Goal: Task Accomplishment & Management: Manage account settings

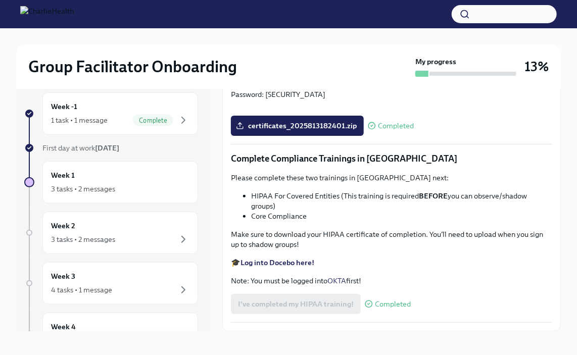
scroll to position [17, 0]
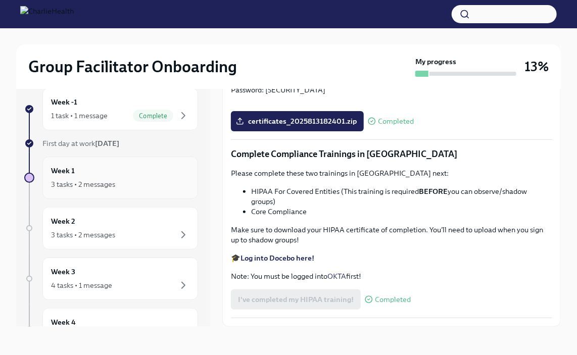
click at [81, 181] on div "3 tasks • 2 messages" at bounding box center [83, 184] width 64 height 10
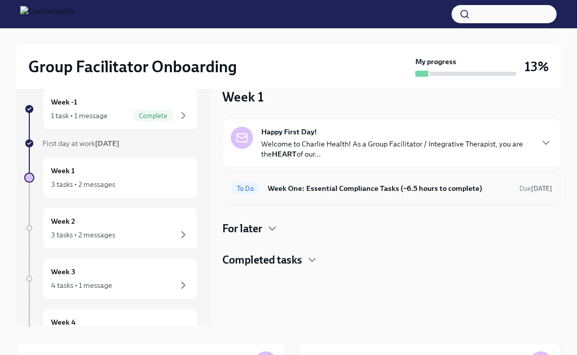
click at [344, 184] on h6 "Week One: Essential Compliance Tasks (~6.5 hours to complete)" at bounding box center [390, 188] width 244 height 11
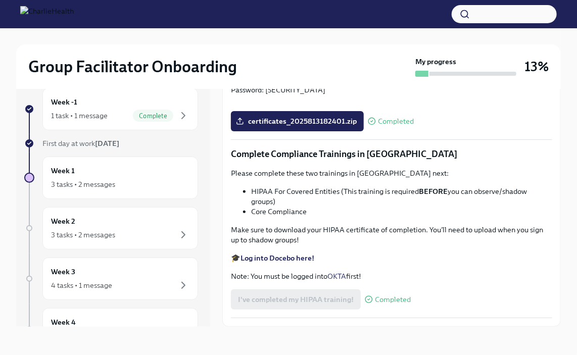
scroll to position [2217, 0]
click at [68, 229] on div "3 tasks • 2 messages" at bounding box center [120, 235] width 138 height 12
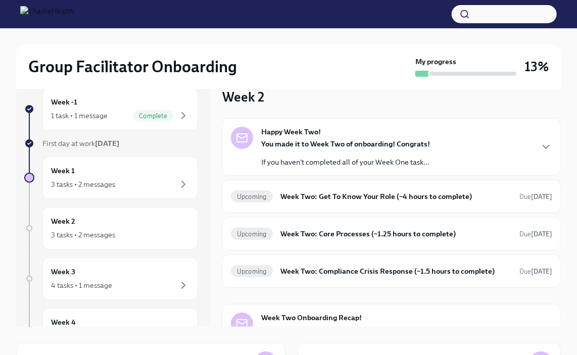
click at [111, 230] on div "3 tasks • 2 messages" at bounding box center [83, 235] width 64 height 10
click at [109, 281] on div "4 tasks • 1 message" at bounding box center [81, 286] width 61 height 10
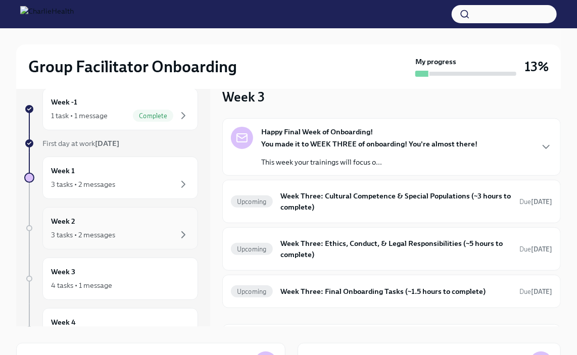
click at [125, 233] on div "3 tasks • 2 messages" at bounding box center [120, 235] width 138 height 12
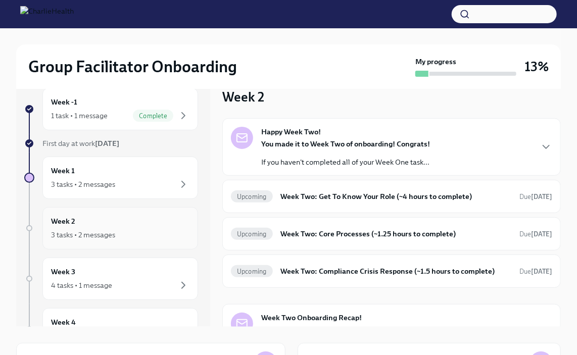
click at [119, 283] on div "4 tasks • 1 message" at bounding box center [120, 286] width 138 height 12
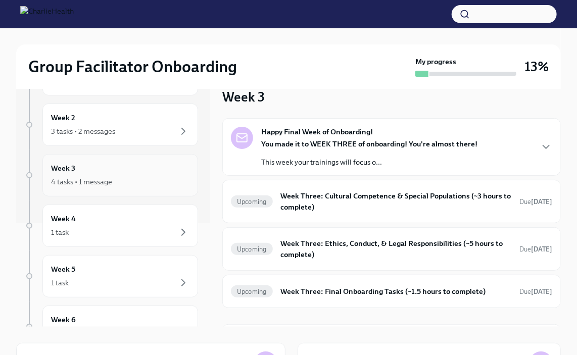
scroll to position [106, 0]
click at [77, 275] on div "1 task" at bounding box center [120, 281] width 138 height 12
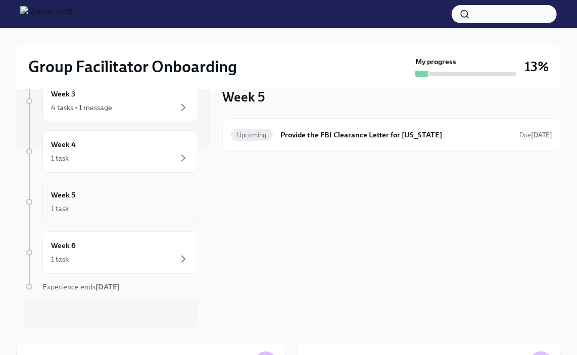
scroll to position [175, 0]
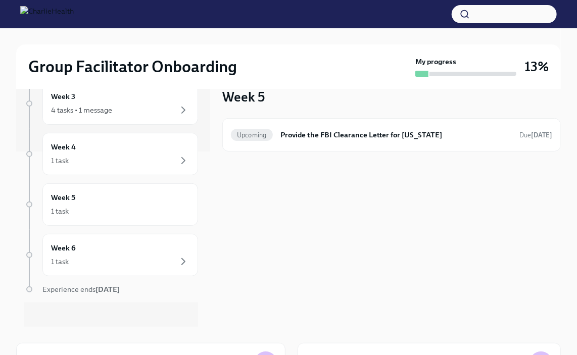
click at [61, 293] on div "Experience ends [DATE]" at bounding box center [120, 290] width 156 height 10
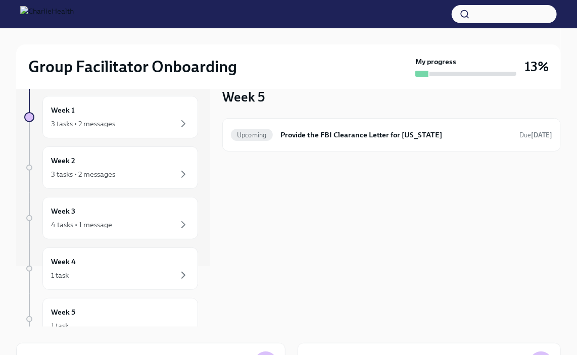
scroll to position [0, 0]
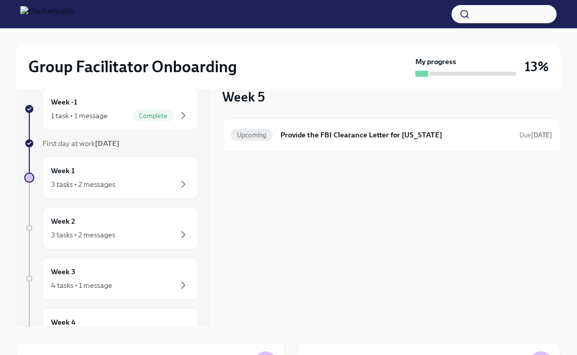
click at [99, 178] on div "3 tasks • 2 messages" at bounding box center [120, 184] width 138 height 12
